Goal: Information Seeking & Learning: Learn about a topic

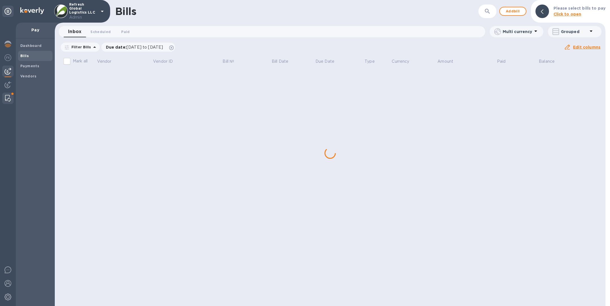
click at [9, 102] on div at bounding box center [8, 98] width 10 height 11
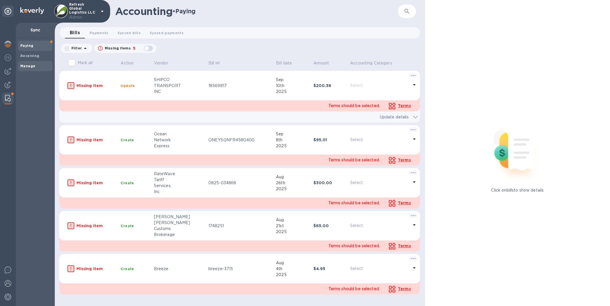
click at [30, 67] on b "Manage" at bounding box center [27, 66] width 15 height 4
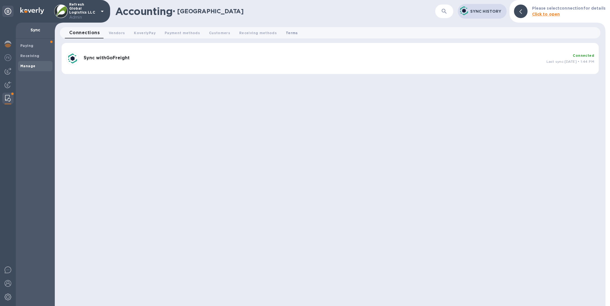
click at [286, 33] on span "Terms 0" at bounding box center [292, 33] width 12 height 6
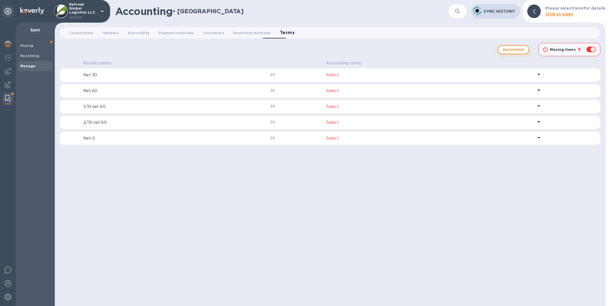
click at [508, 51] on span "Automatch" at bounding box center [513, 49] width 21 height 7
click at [402, 77] on p "Select" at bounding box center [429, 75] width 207 height 6
click at [421, 89] on icon at bounding box center [422, 89] width 3 height 3
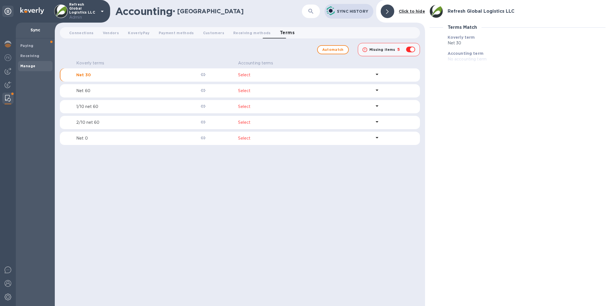
click at [371, 170] on div "Koverly terms Accounting terms Net 30 Select Net 60 Select 1/10 net 60 Select 2…" at bounding box center [240, 181] width 360 height 247
click at [7, 84] on img at bounding box center [8, 84] width 7 height 7
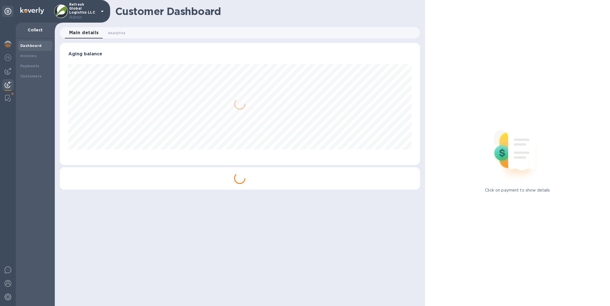
scroll to position [122, 360]
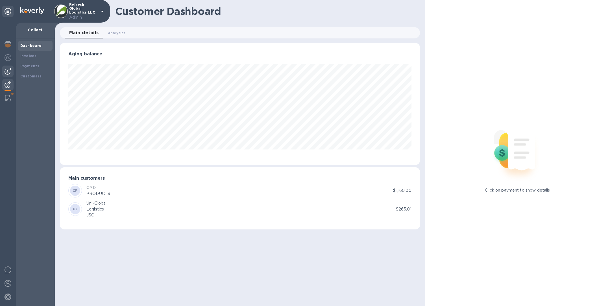
click at [9, 71] on img at bounding box center [8, 71] width 7 height 7
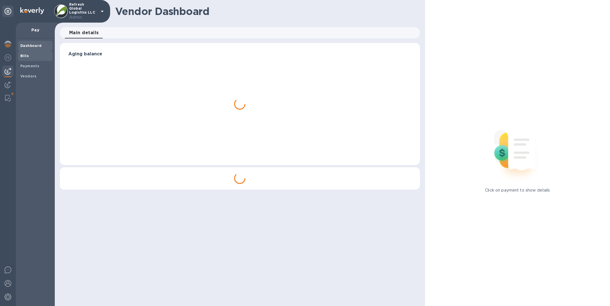
click at [40, 55] on span "Bills" at bounding box center [35, 56] width 30 height 6
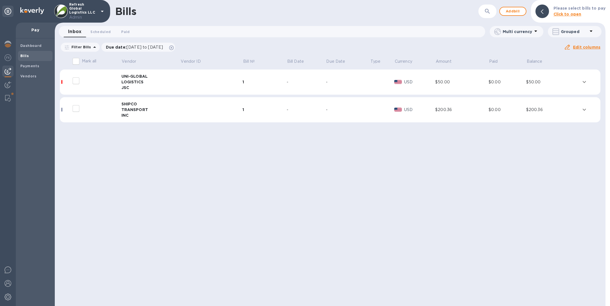
click at [183, 103] on td at bounding box center [212, 109] width 62 height 25
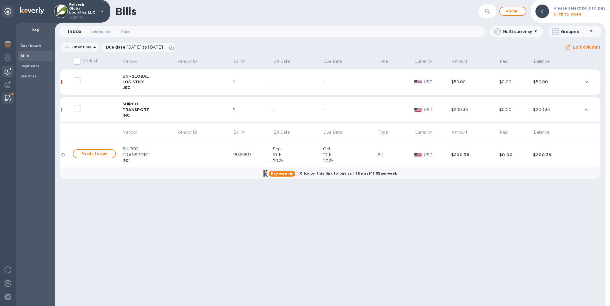
click at [7, 98] on img at bounding box center [8, 98] width 6 height 7
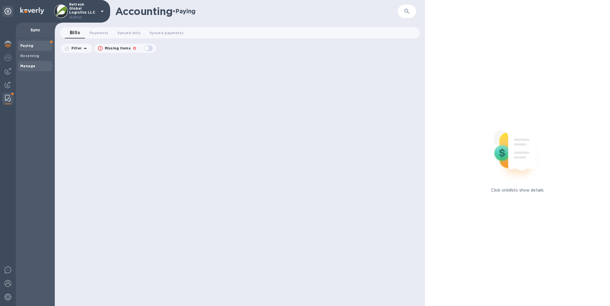
click at [39, 70] on div "Manage" at bounding box center [35, 66] width 34 height 10
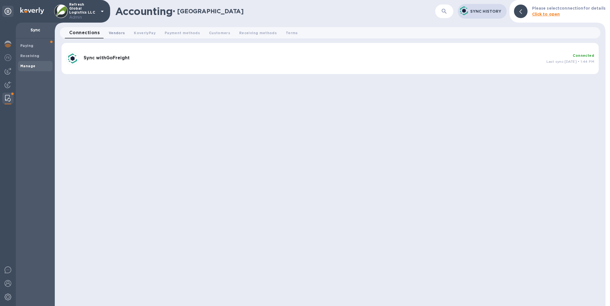
click at [115, 36] on button "Vendors 0" at bounding box center [116, 32] width 25 height 11
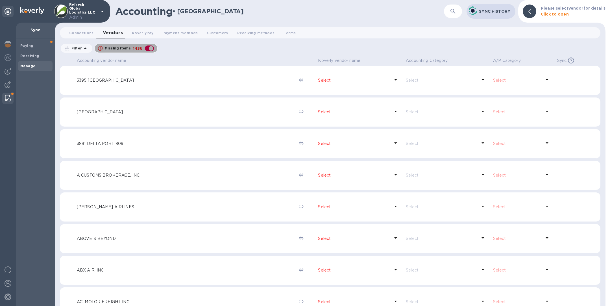
click at [145, 46] on div "button" at bounding box center [149, 48] width 11 height 8
checkbox input "false"
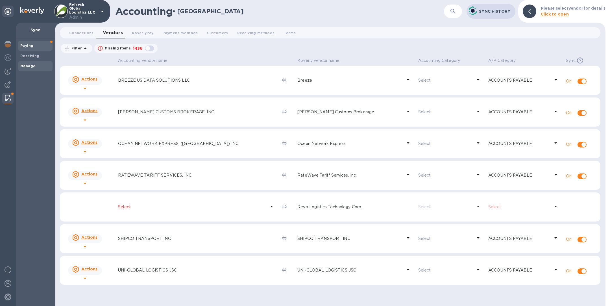
click at [36, 47] on span "Paying" at bounding box center [35, 46] width 30 height 6
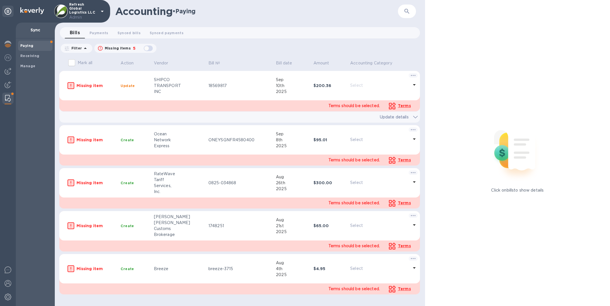
click at [406, 105] on span "Terms" at bounding box center [404, 105] width 13 height 5
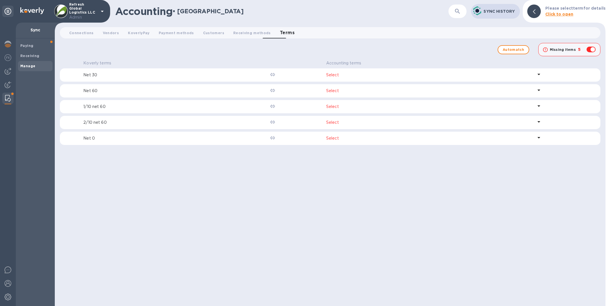
click at [347, 78] on div "Select" at bounding box center [429, 75] width 209 height 8
click at [323, 195] on div "Koverly terms Accounting terms Net 30 Select ​ No options Net 60 Select 1/10 ne…" at bounding box center [330, 181] width 541 height 247
click at [6, 70] on img at bounding box center [8, 71] width 7 height 7
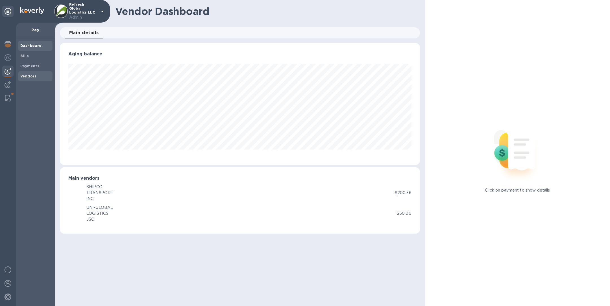
click at [28, 75] on b "Vendors" at bounding box center [28, 76] width 16 height 4
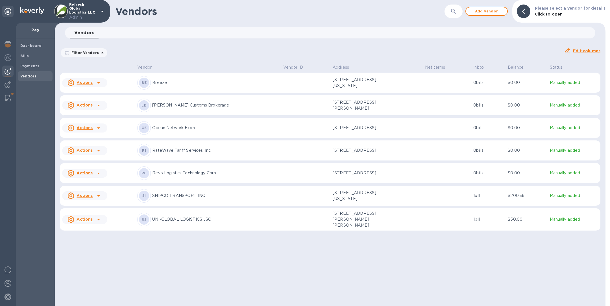
click at [193, 195] on div "SI SHIPCO TRANSPORT INC" at bounding box center [207, 196] width 141 height 14
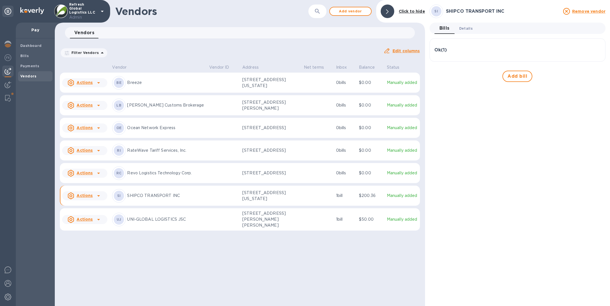
click at [461, 28] on span "Details 0" at bounding box center [466, 28] width 14 height 6
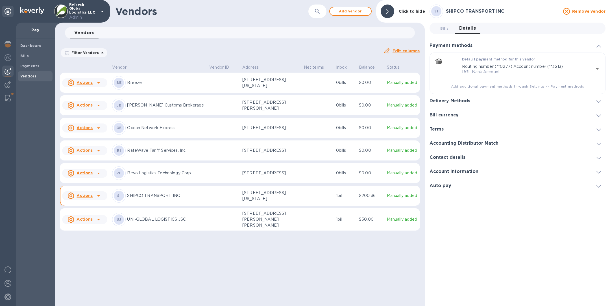
click at [452, 128] on div "Terms" at bounding box center [518, 129] width 176 height 14
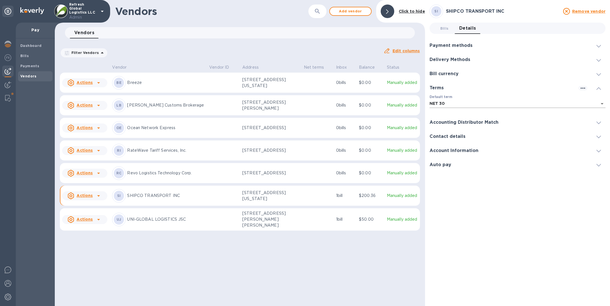
click at [452, 104] on body "Refresh Global Logistics LLC Admin Pay Dashboard Bills Payments Vendors Vendors…" at bounding box center [305, 153] width 610 height 306
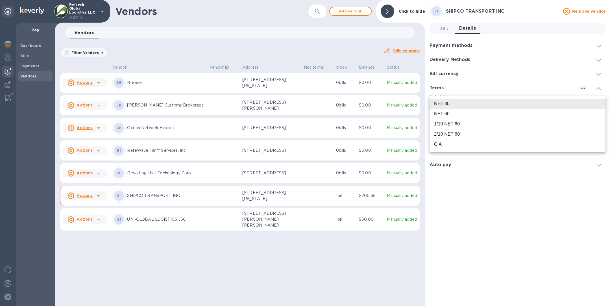
click at [454, 192] on div at bounding box center [305, 153] width 610 height 306
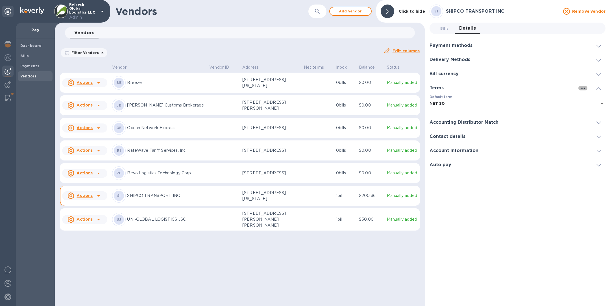
click at [584, 86] on icon "button" at bounding box center [583, 88] width 7 height 7
click at [521, 101] on div at bounding box center [305, 153] width 610 height 306
click at [514, 105] on body "Refresh Global Logistics LLC Admin Pay Dashboard Bills Payments Vendors Vendors…" at bounding box center [305, 153] width 610 height 306
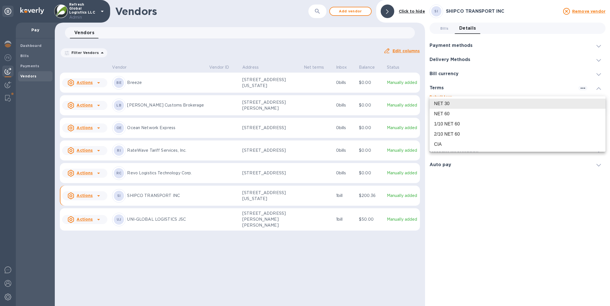
click at [459, 236] on div at bounding box center [305, 153] width 610 height 306
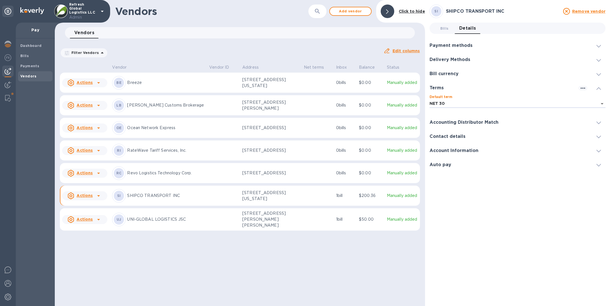
click at [179, 222] on p "UNI-GLOBAL LOGISTICS JSC" at bounding box center [166, 219] width 78 height 6
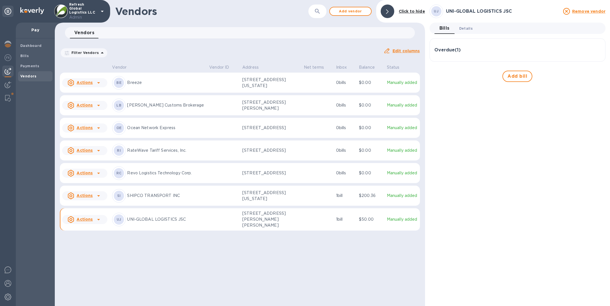
click at [470, 29] on span "Details 0" at bounding box center [466, 28] width 14 height 6
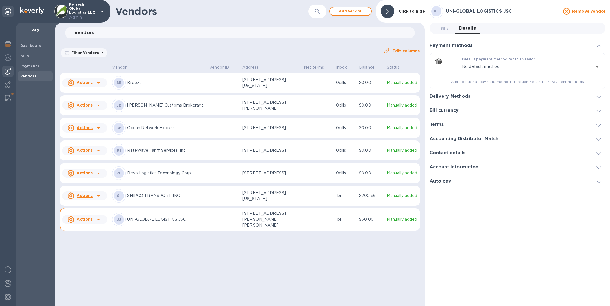
click at [461, 125] on div "Terms" at bounding box center [518, 125] width 176 height 14
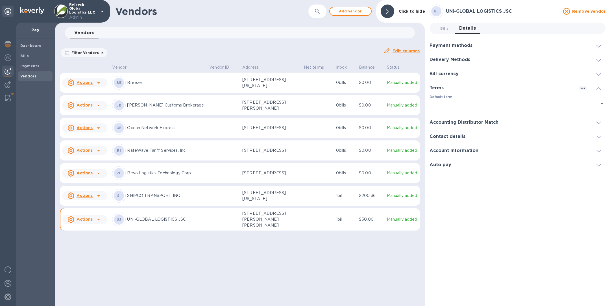
click at [167, 196] on div "SI SHIPCO TRANSPORT INC" at bounding box center [158, 196] width 93 height 14
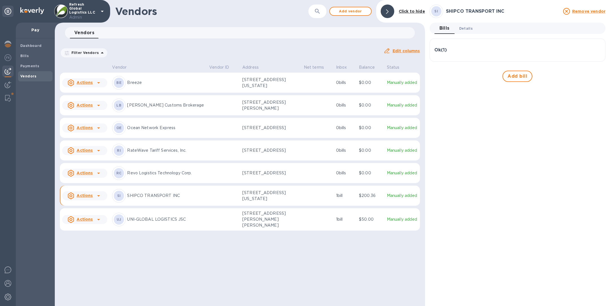
click at [468, 26] on span "Details 0" at bounding box center [466, 28] width 14 height 6
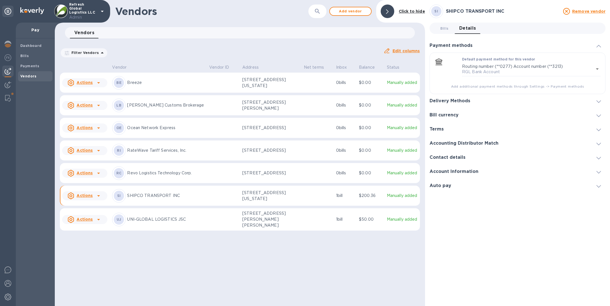
click at [448, 130] on div "Terms" at bounding box center [518, 129] width 176 height 14
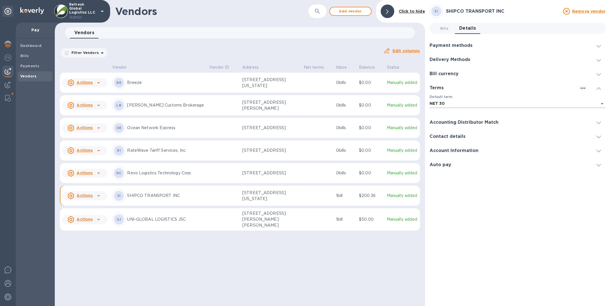
click at [456, 104] on body "Refresh Global Logistics LLC Admin Pay Dashboard Bills Payments Vendors Vendors…" at bounding box center [305, 153] width 610 height 306
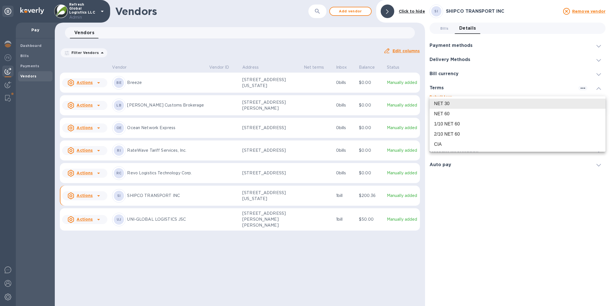
click at [153, 177] on div at bounding box center [305, 153] width 610 height 306
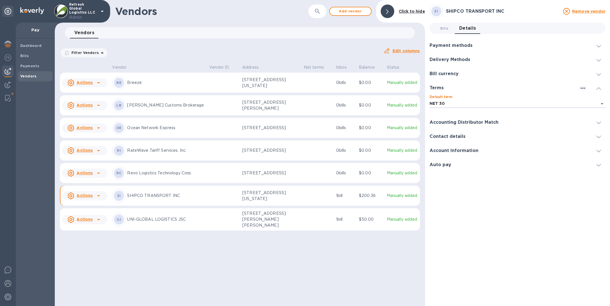
click at [153, 176] on p "Revo Logistics Technology Corp." at bounding box center [166, 173] width 78 height 6
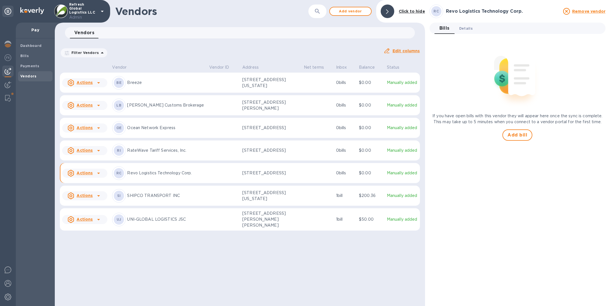
click at [466, 29] on span "Details 0" at bounding box center [466, 28] width 14 height 6
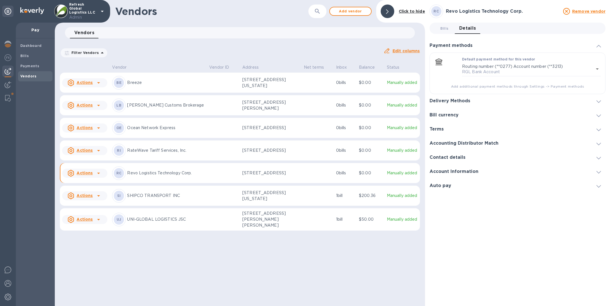
click at [450, 130] on div "Terms" at bounding box center [518, 129] width 176 height 14
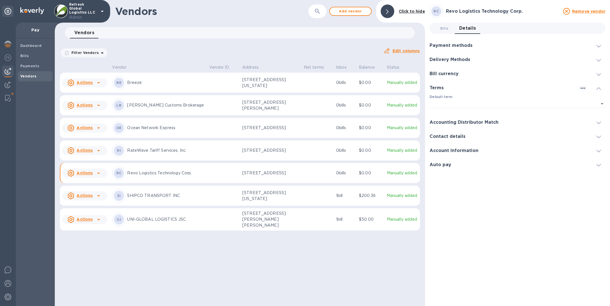
click at [140, 153] on p "RateWave Tariff Services, Inc." at bounding box center [166, 150] width 78 height 6
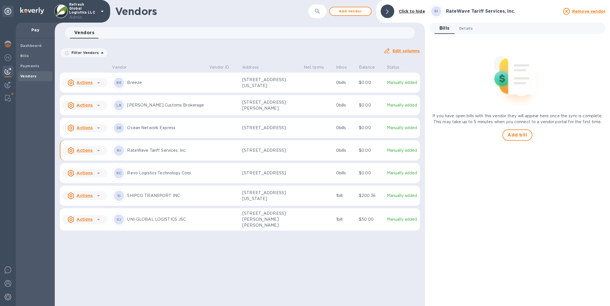
click at [471, 27] on span "Details 0" at bounding box center [466, 28] width 14 height 6
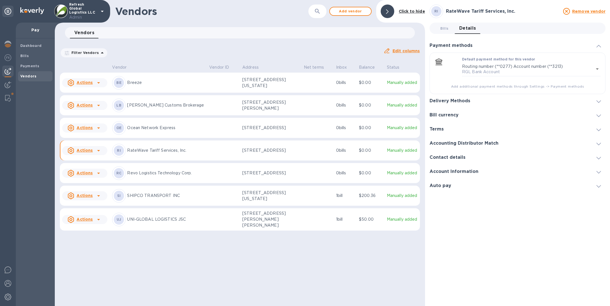
click at [448, 115] on h3 "Bill currency" at bounding box center [444, 114] width 29 height 5
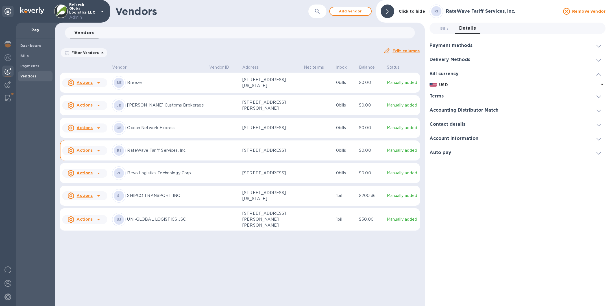
click at [444, 95] on div "Terms" at bounding box center [439, 96] width 19 height 5
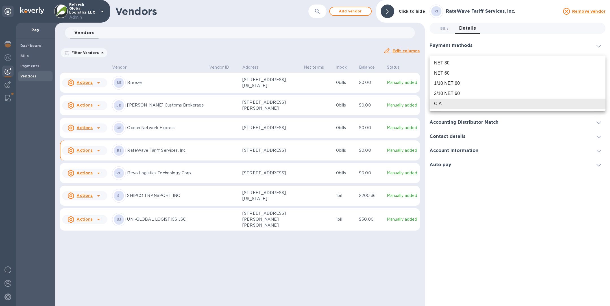
click at [437, 105] on body "Refresh Global Logistics LLC Admin Pay Dashboard Bills Payments Vendors Vendors…" at bounding box center [305, 153] width 610 height 306
click at [380, 259] on div at bounding box center [305, 153] width 610 height 306
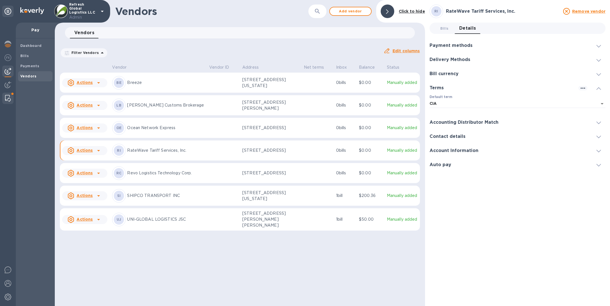
click at [9, 99] on img at bounding box center [8, 98] width 6 height 7
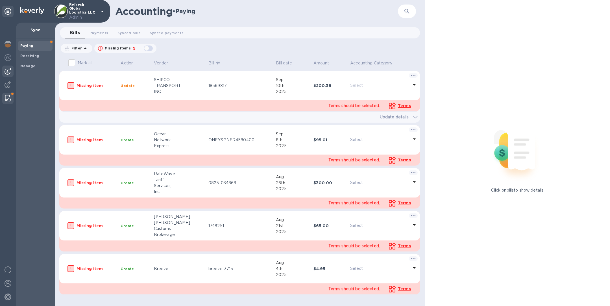
click at [8, 71] on img at bounding box center [8, 71] width 7 height 7
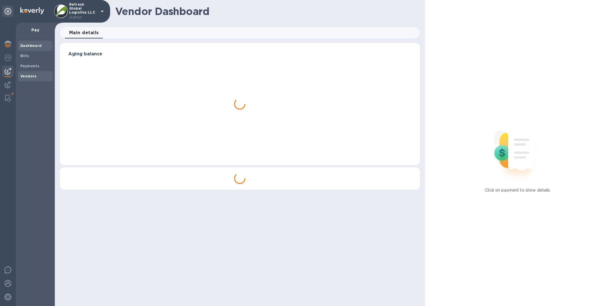
click at [36, 75] on span "Vendors" at bounding box center [35, 76] width 30 height 6
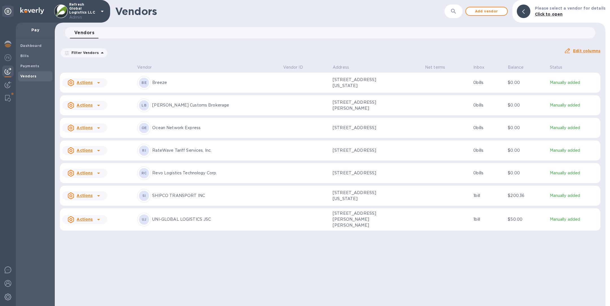
click at [181, 198] on p "SHIPCO TRANSPORT INC" at bounding box center [215, 196] width 126 height 6
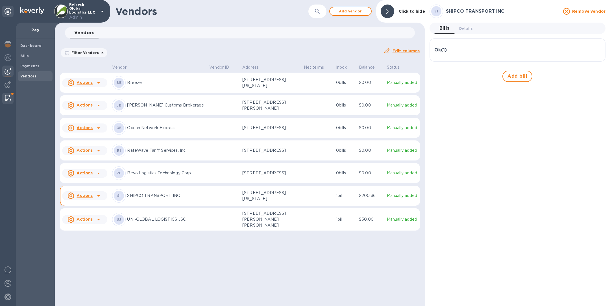
click at [9, 98] on img at bounding box center [8, 98] width 6 height 7
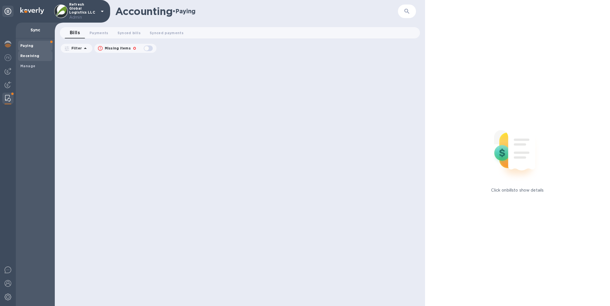
click at [36, 53] on div "Receiving" at bounding box center [35, 56] width 34 height 10
click at [37, 43] on div "Paying" at bounding box center [35, 46] width 34 height 10
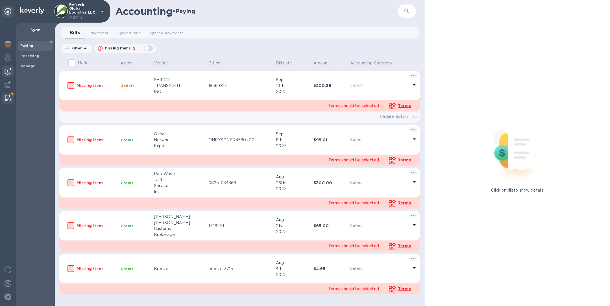
click at [6, 73] on img at bounding box center [8, 71] width 7 height 7
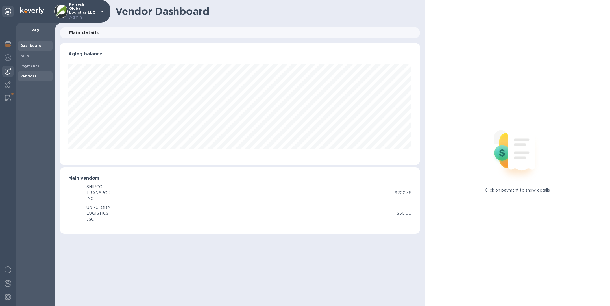
scroll to position [122, 360]
click at [34, 75] on b "Vendors" at bounding box center [28, 76] width 16 height 4
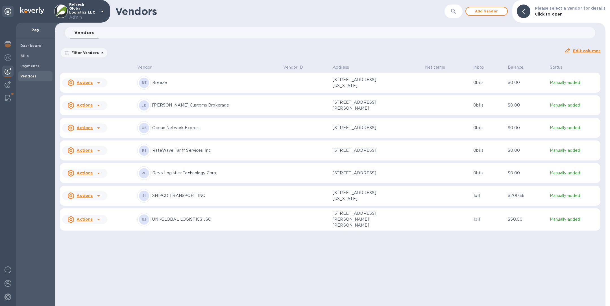
click at [195, 199] on p "SHIPCO TRANSPORT INC" at bounding box center [215, 196] width 126 height 6
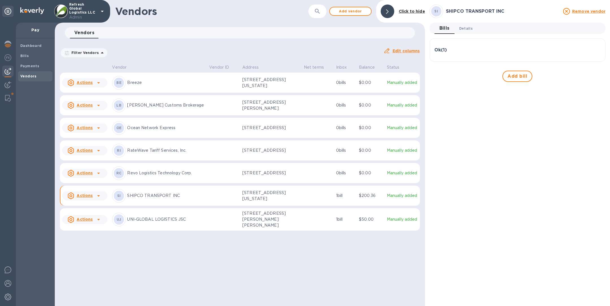
click at [467, 28] on span "Details 0" at bounding box center [466, 28] width 14 height 6
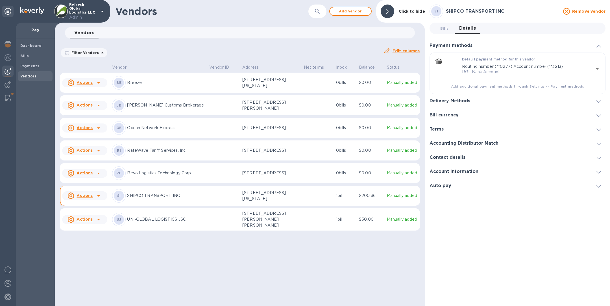
click at [459, 128] on div "Terms" at bounding box center [518, 129] width 176 height 14
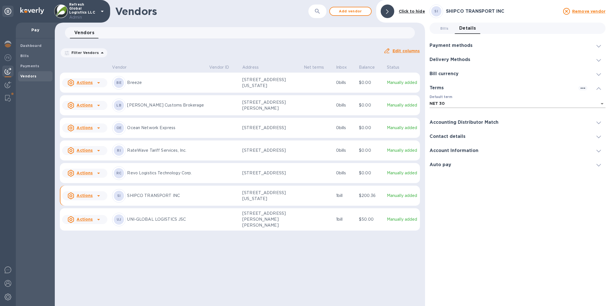
click at [459, 103] on body "Refresh Global Logistics LLC Admin Pay Dashboard Bills Payments Vendors Vendors…" at bounding box center [305, 153] width 610 height 306
